Goal: Find contact information: Find contact information

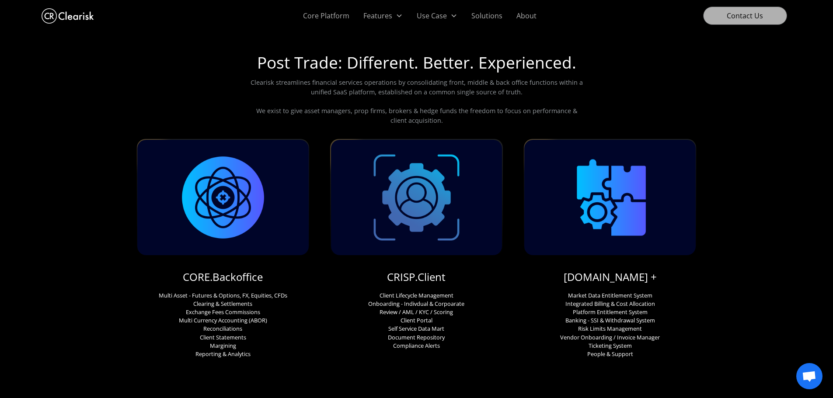
click at [752, 19] on link "Contact Us" at bounding box center [745, 16] width 84 height 18
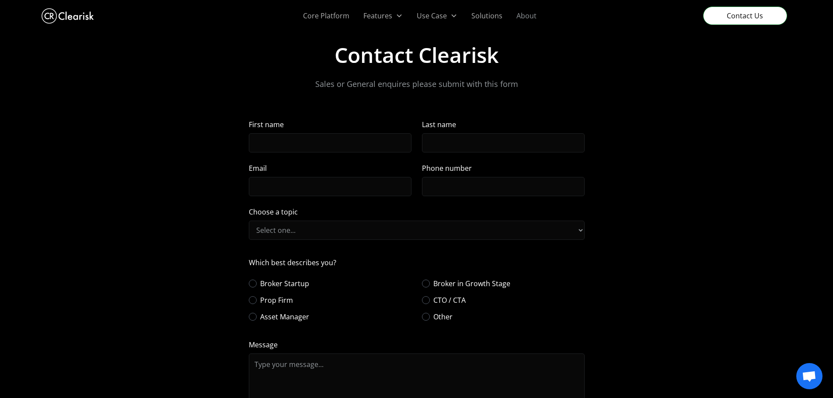
click at [536, 14] on link "About" at bounding box center [526, 15] width 34 height 31
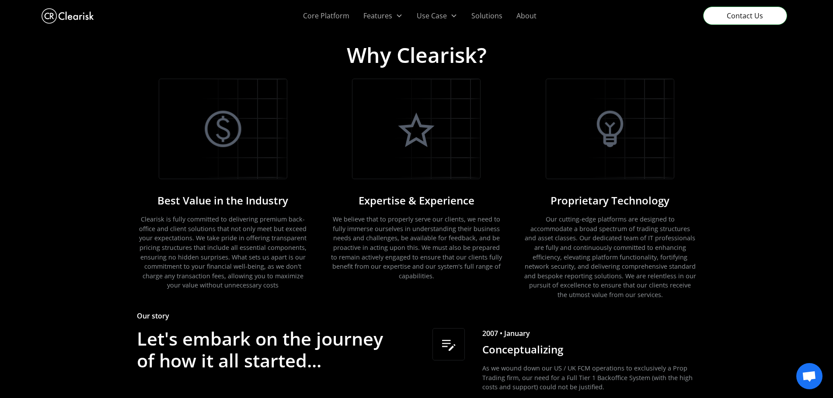
click at [807, 383] on span "Open chat" at bounding box center [809, 377] width 14 height 12
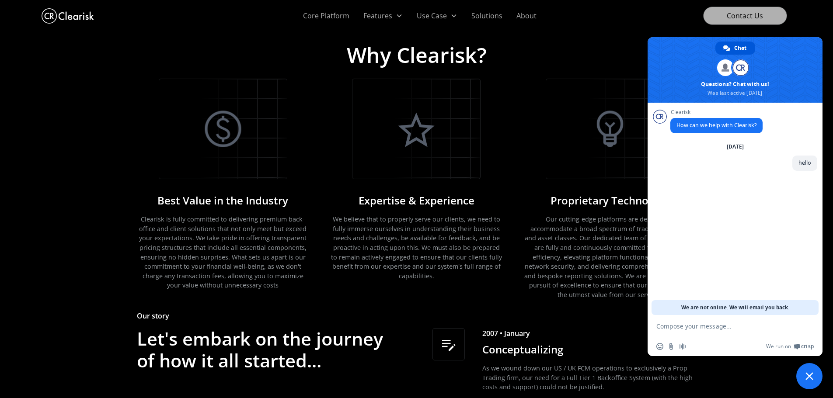
click at [741, 19] on link "Contact Us" at bounding box center [745, 16] width 84 height 18
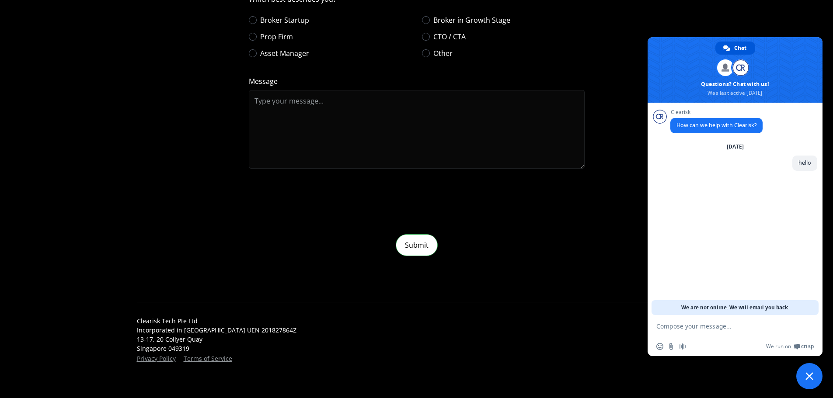
scroll to position [264, 0]
click at [700, 326] on textarea "Compose your message..." at bounding box center [725, 327] width 138 height 8
type textarea "hello"
type textarea "c"
click at [740, 84] on span at bounding box center [734, 70] width 175 height 66
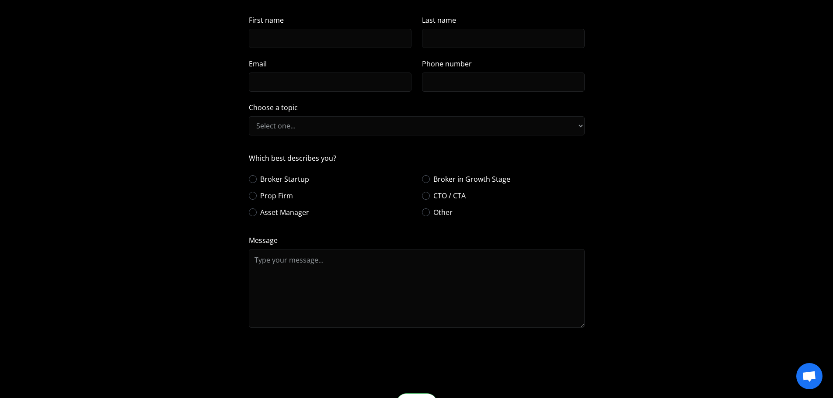
scroll to position [89, 0]
